Goal: Task Accomplishment & Management: Manage account settings

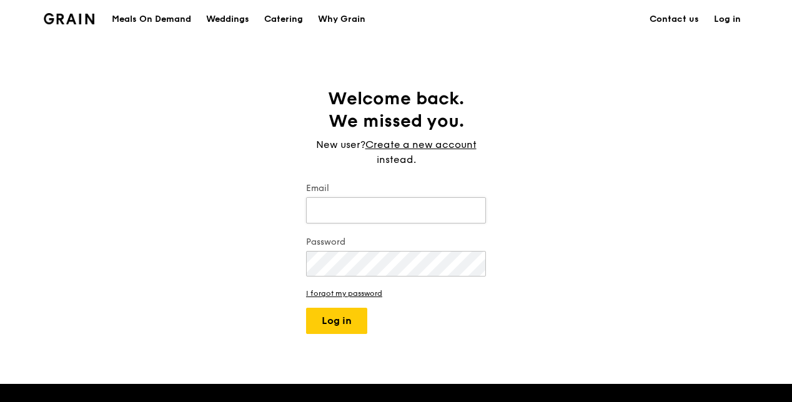
click at [329, 210] on input "Email" at bounding box center [396, 210] width 180 height 26
type input "[EMAIL_ADDRESS][DOMAIN_NAME]"
click at [424, 212] on input "Email" at bounding box center [396, 210] width 180 height 26
type input "[EMAIL_ADDRESS][DOMAIN_NAME]"
click at [392, 245] on label "Password" at bounding box center [396, 242] width 180 height 12
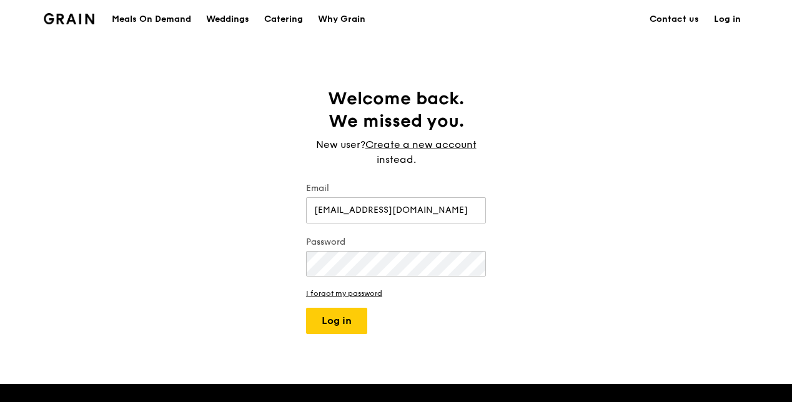
click at [537, 269] on div "Welcome back. We missed you. New user? Create a new account instead. Email arvi…" at bounding box center [396, 210] width 792 height 247
click at [306, 308] on button "Log in" at bounding box center [336, 321] width 61 height 26
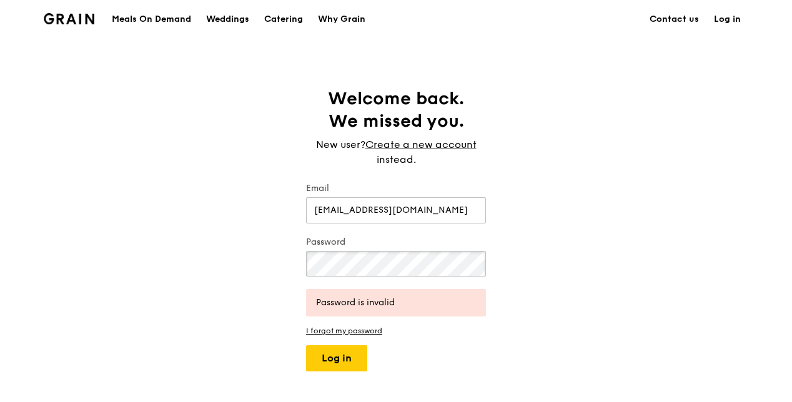
click at [306, 345] on button "Log in" at bounding box center [336, 358] width 61 height 26
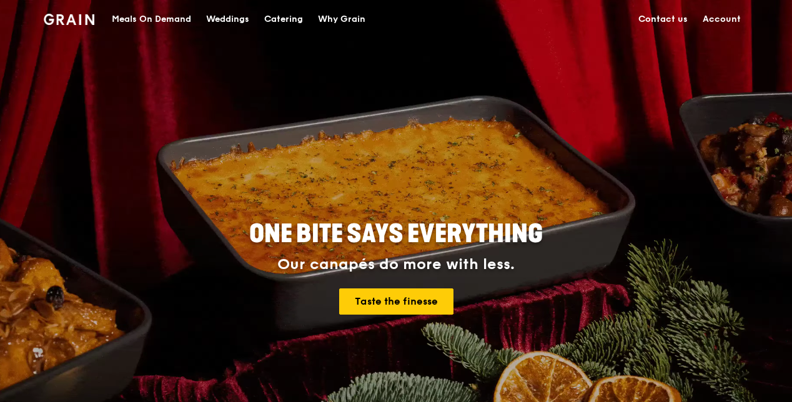
click at [709, 15] on link "Account" at bounding box center [721, 19] width 53 height 37
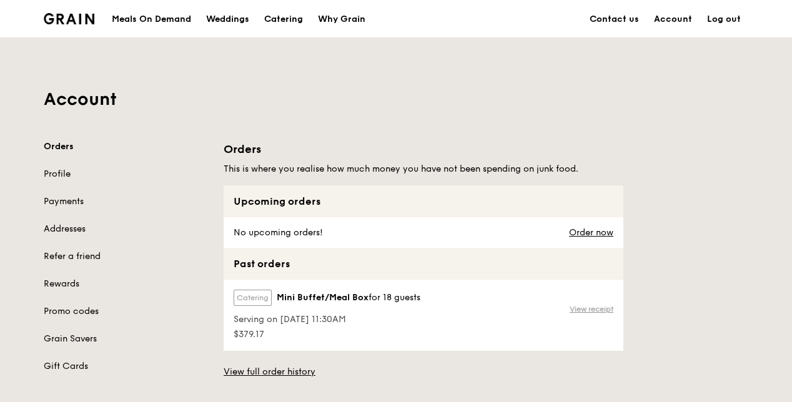
click at [591, 305] on link "View receipt" at bounding box center [592, 309] width 44 height 10
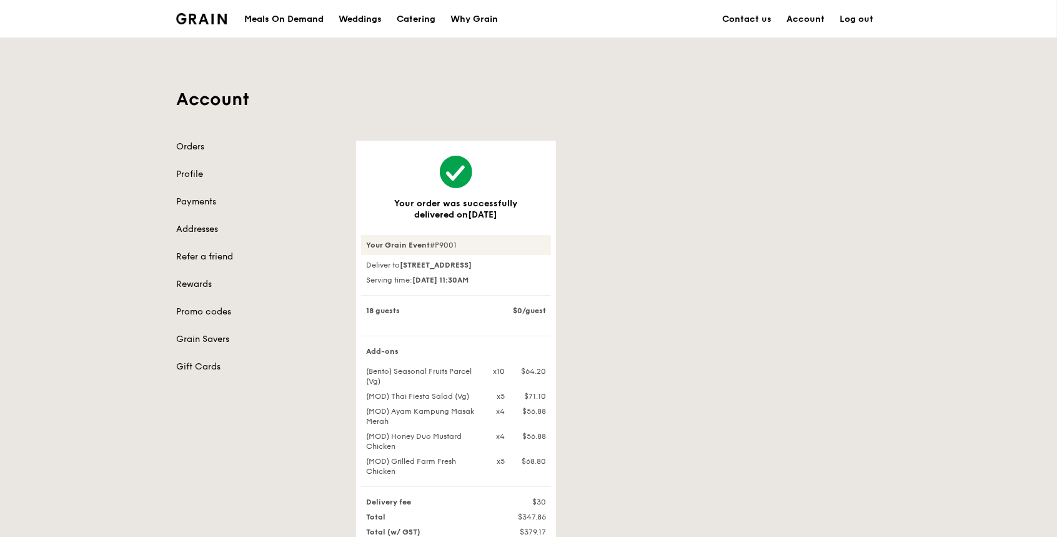
scroll to position [277, 0]
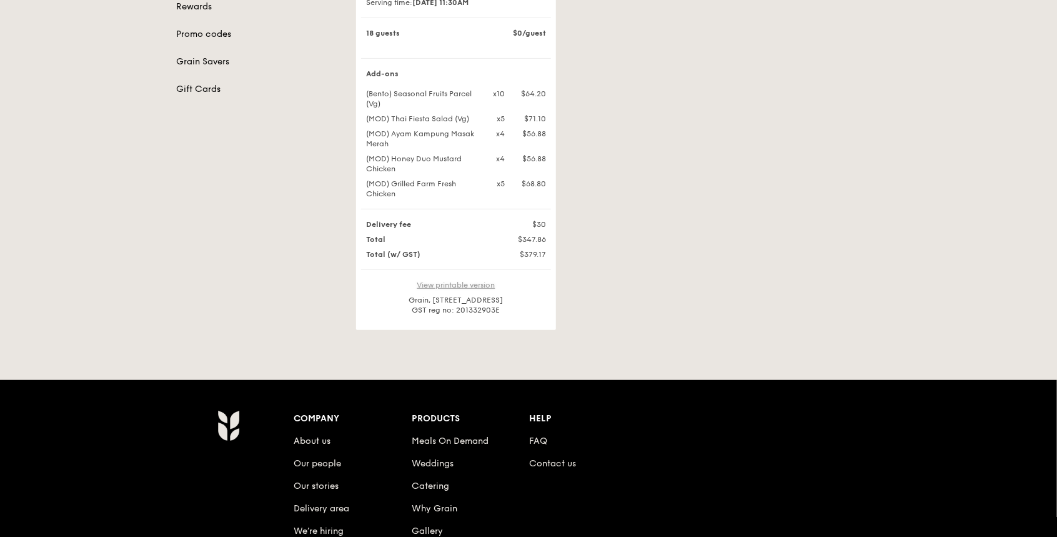
click at [483, 289] on link "View printable version" at bounding box center [456, 284] width 78 height 9
